Goal: Task Accomplishment & Management: Use online tool/utility

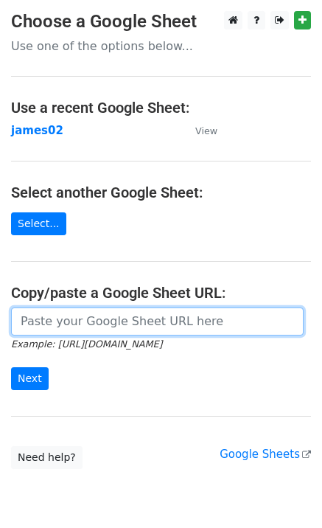
click at [69, 324] on input "url" at bounding box center [157, 322] width 293 height 28
paste input "[URL][DOMAIN_NAME]"
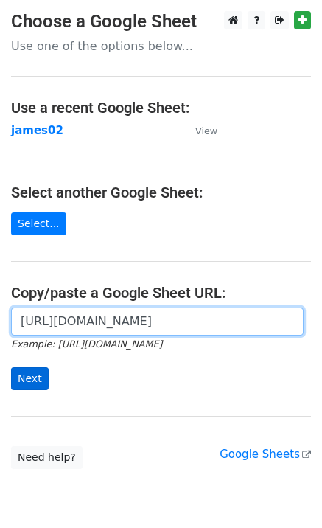
scroll to position [0, 430]
type input "[URL][DOMAIN_NAME]"
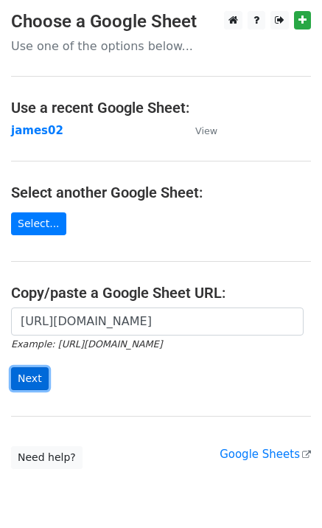
scroll to position [0, 0]
click at [35, 381] on input "Next" at bounding box center [30, 378] width 38 height 23
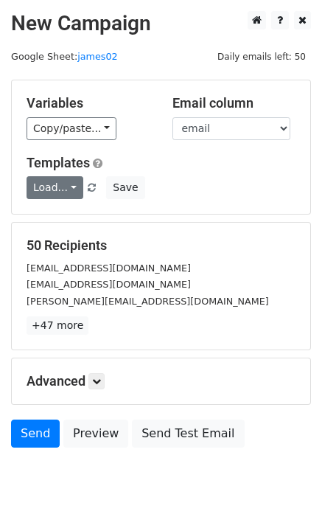
drag, startPoint x: 77, startPoint y: 187, endPoint x: 65, endPoint y: 187, distance: 12.6
click at [65, 187] on span "Load... Your First Left Chest or Cap Logo – Absolutely Free Please take time to…" at bounding box center [63, 187] width 72 height 13
click at [65, 187] on link "Load..." at bounding box center [55, 187] width 57 height 23
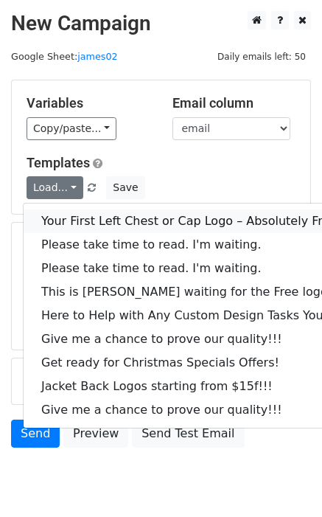
click at [76, 215] on link "Your First Left Chest or Cap Logo – Absolutely Free" at bounding box center [200, 222] width 352 height 24
